Goal: Entertainment & Leisure: Consume media (video, audio)

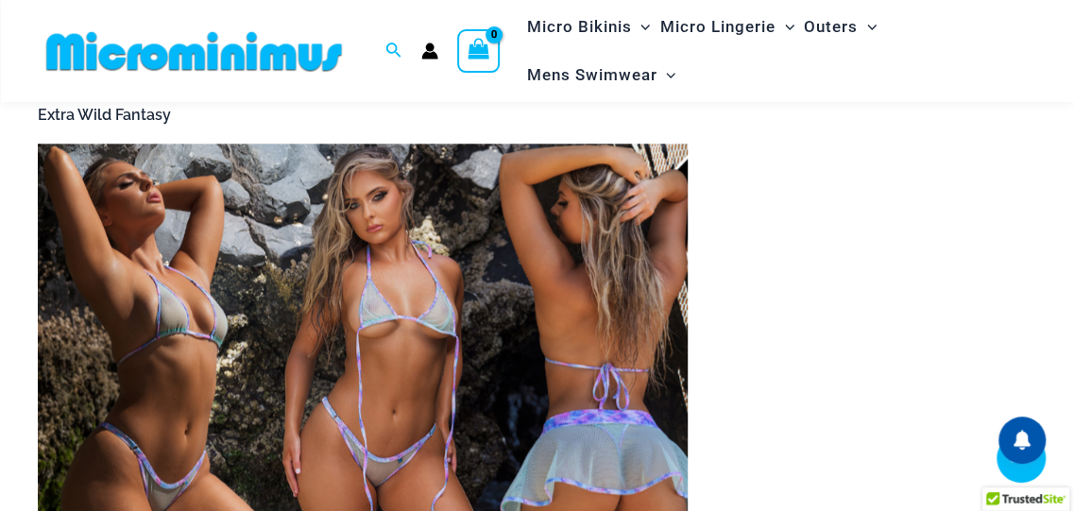
scroll to position [904, 0]
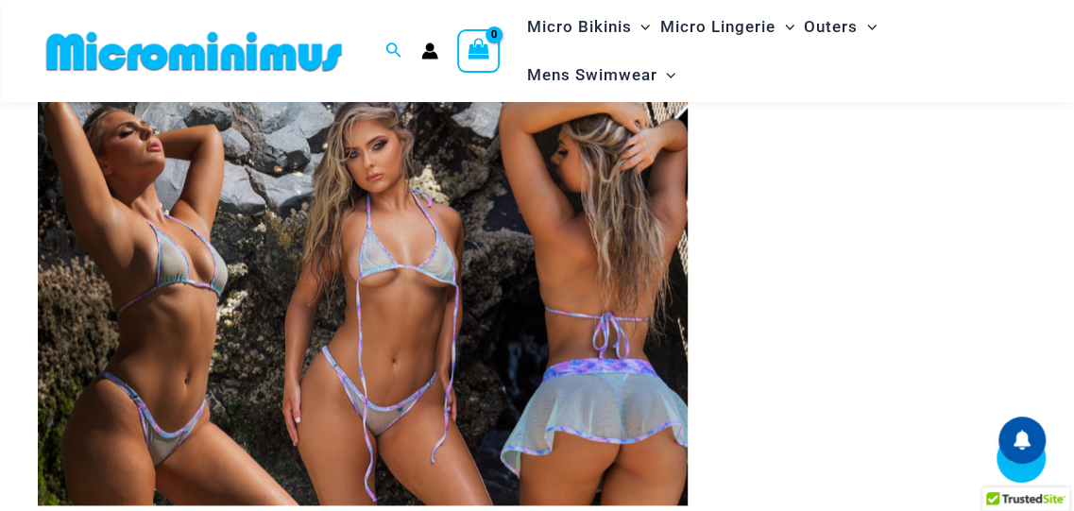
click at [428, 347] on img at bounding box center [363, 299] width 650 height 413
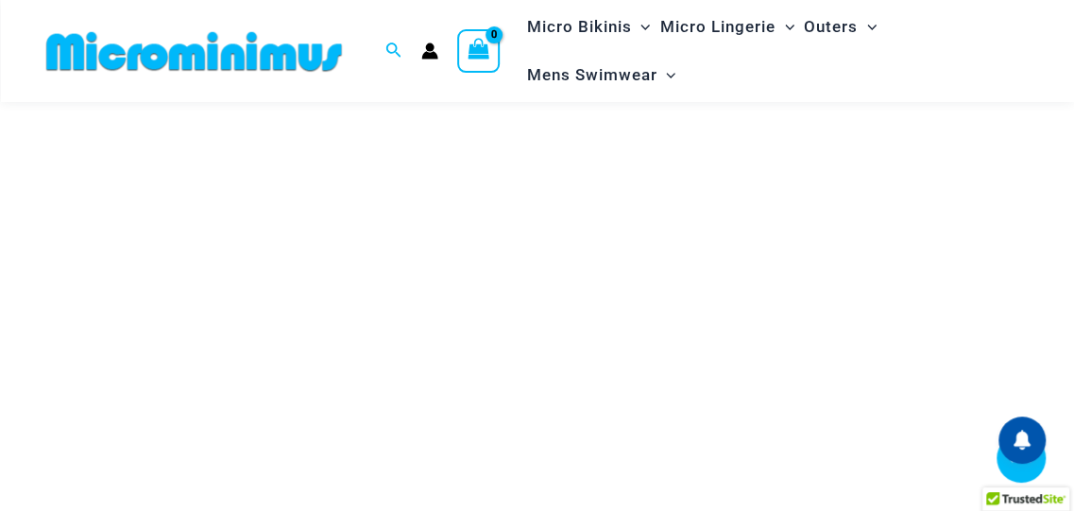
scroll to position [411, 0]
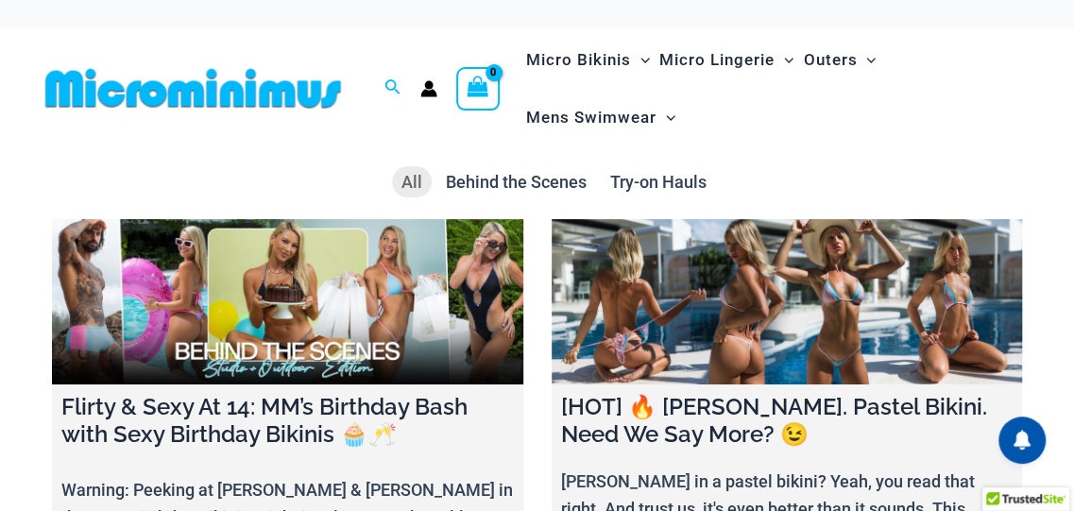
click at [626, 167] on li "Try-on Hauls" at bounding box center [658, 182] width 115 height 32
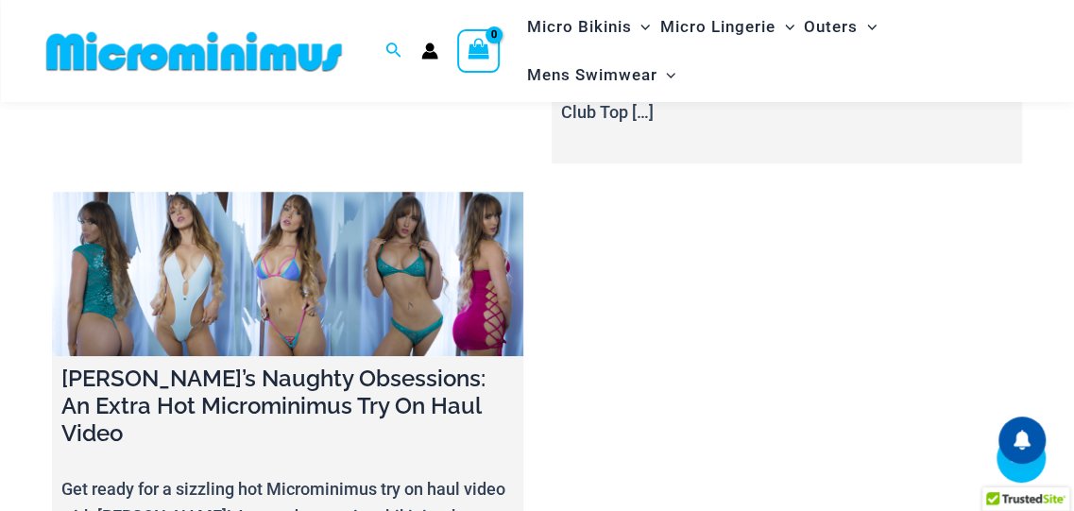
scroll to position [680, 0]
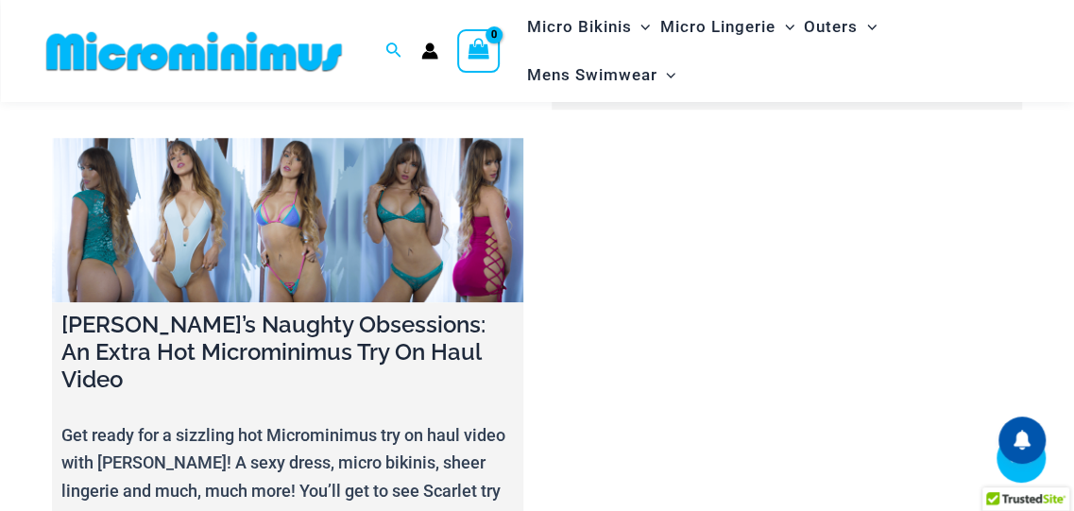
click at [311, 167] on link at bounding box center [287, 220] width 471 height 165
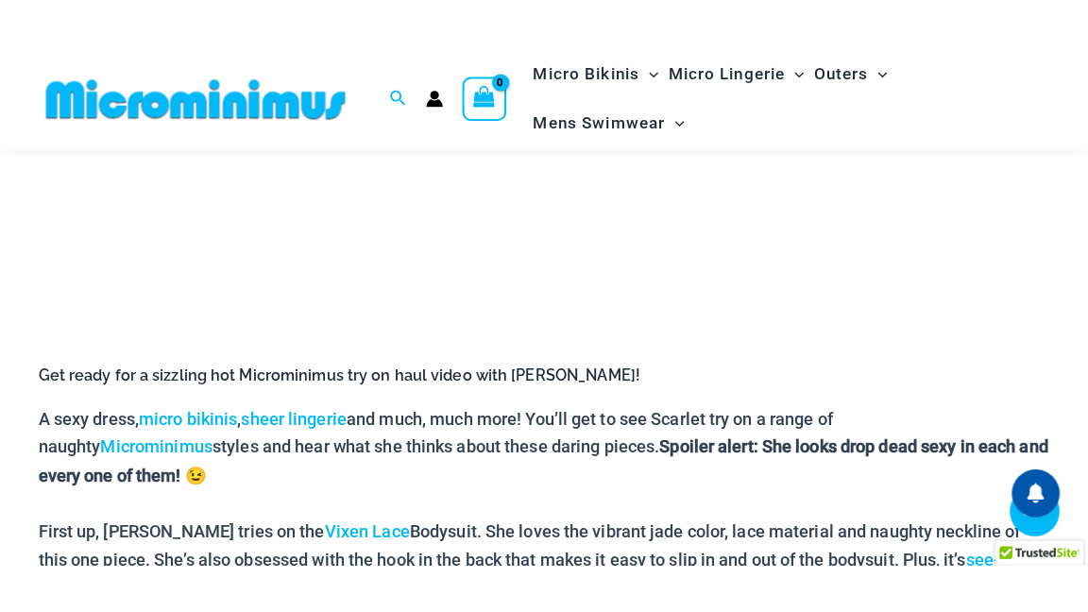
scroll to position [547, 0]
